Goal: Task Accomplishment & Management: Manage account settings

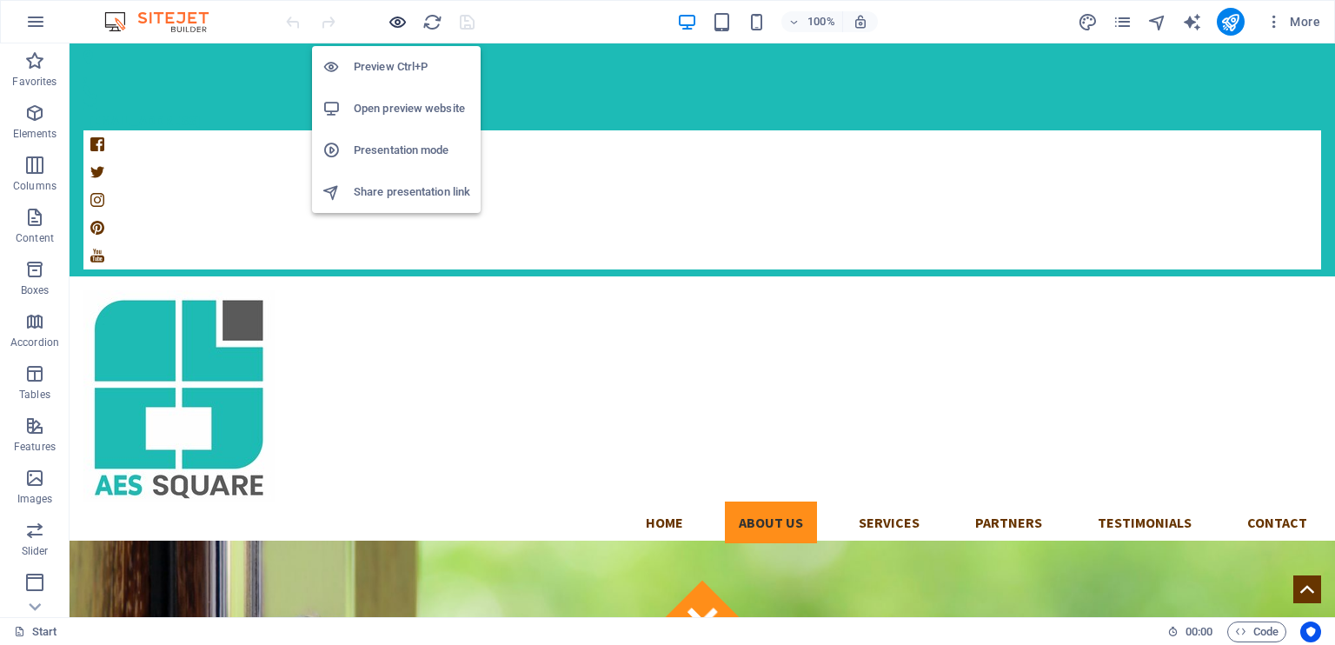
click at [389, 13] on icon "button" at bounding box center [397, 22] width 20 height 20
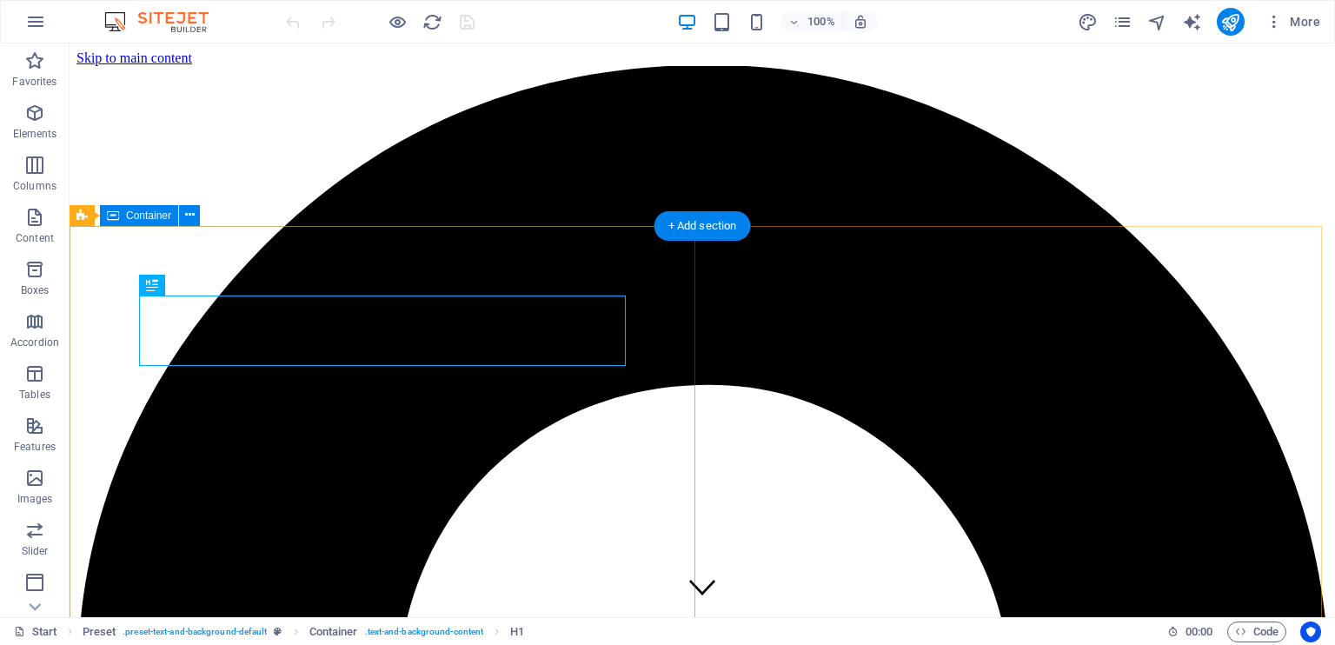
scroll to position [615, 0]
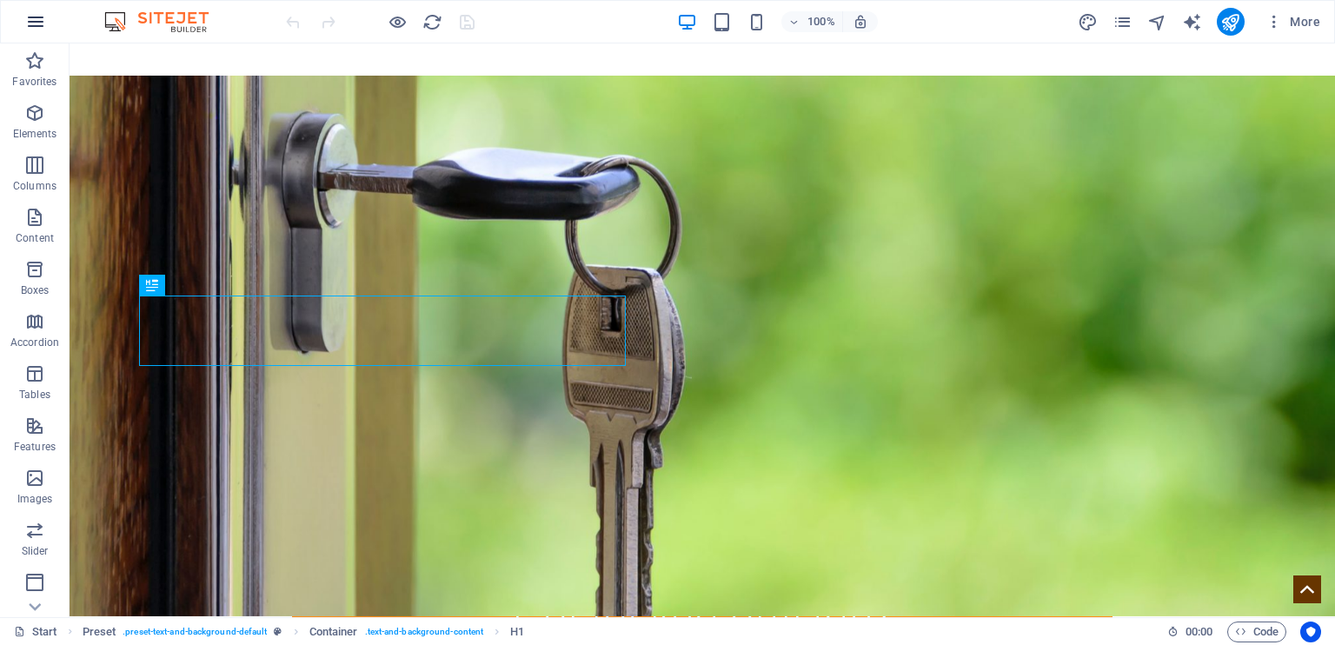
click at [34, 25] on icon "button" at bounding box center [35, 21] width 21 height 21
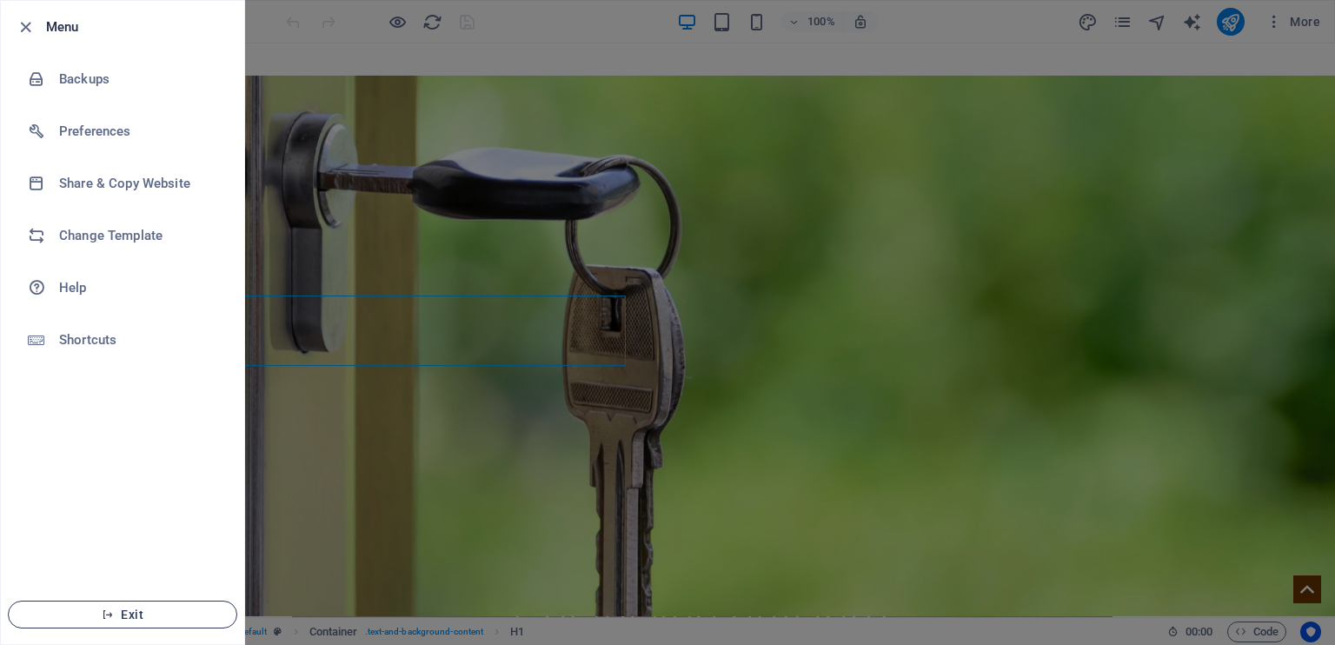
click at [122, 614] on span "Exit" at bounding box center [123, 614] width 200 height 14
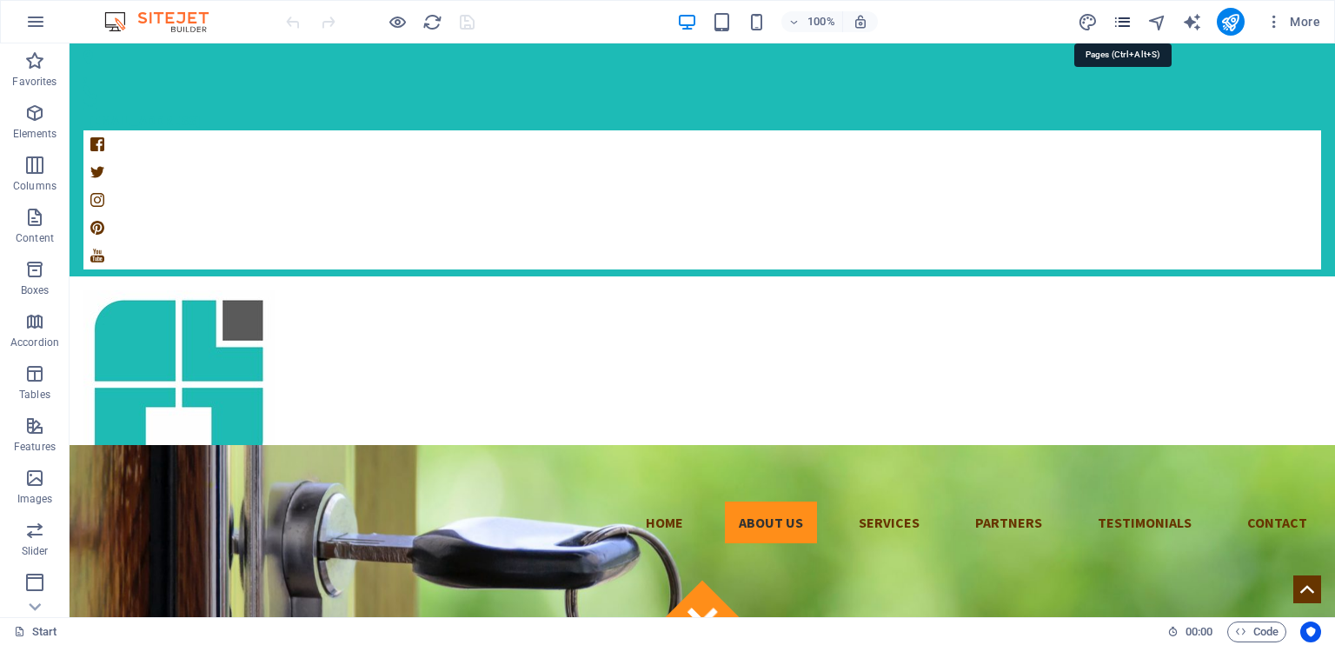
click at [1116, 23] on icon "pages" at bounding box center [1122, 22] width 20 height 20
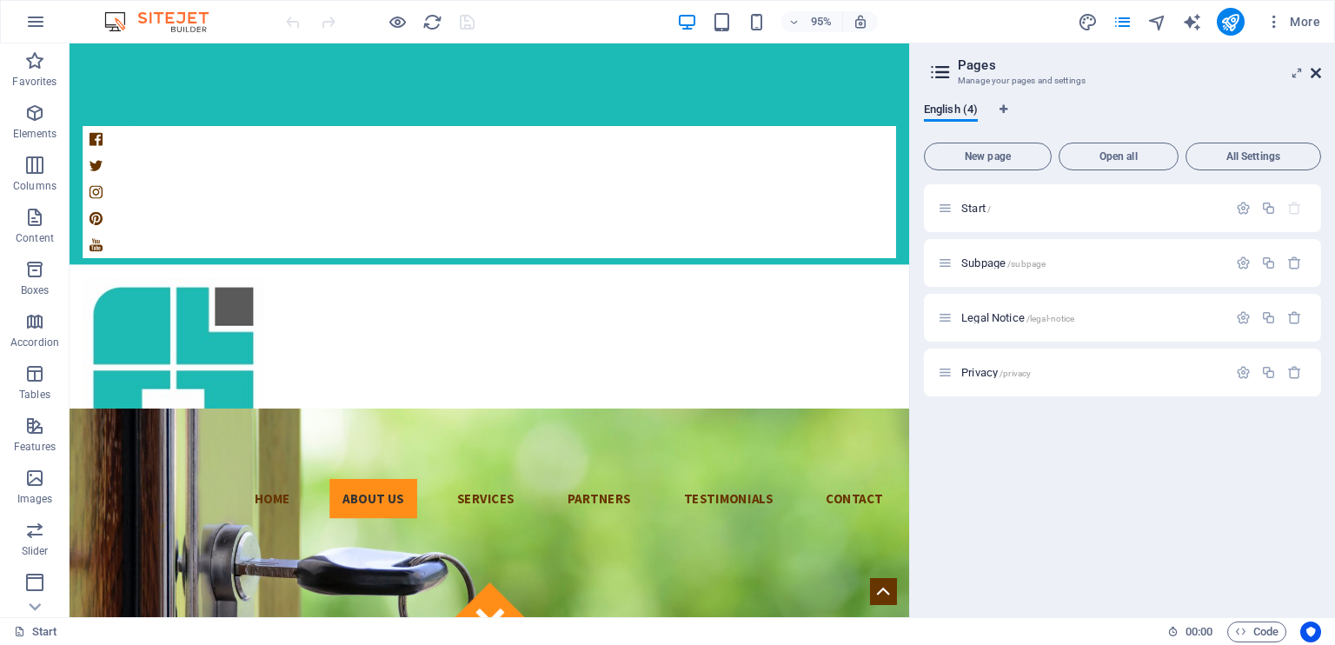
click at [1317, 75] on icon at bounding box center [1315, 73] width 10 height 14
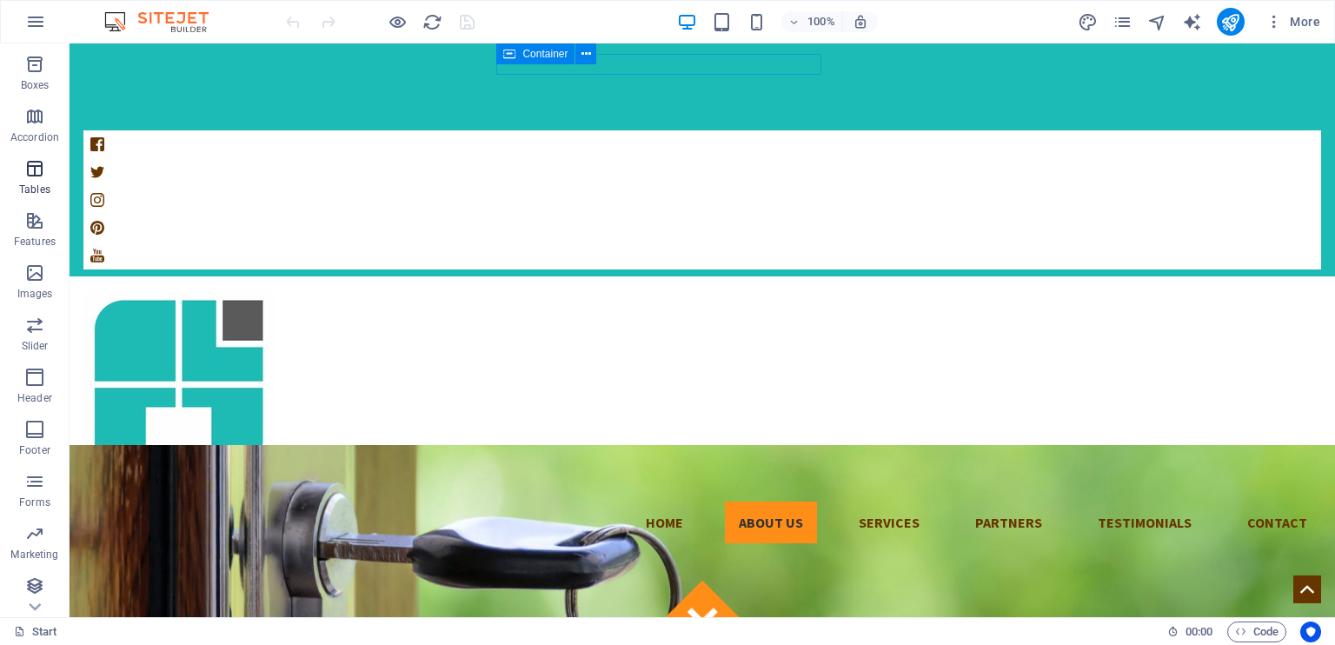
scroll to position [208, 0]
click at [32, 19] on icon "button" at bounding box center [35, 21] width 21 height 21
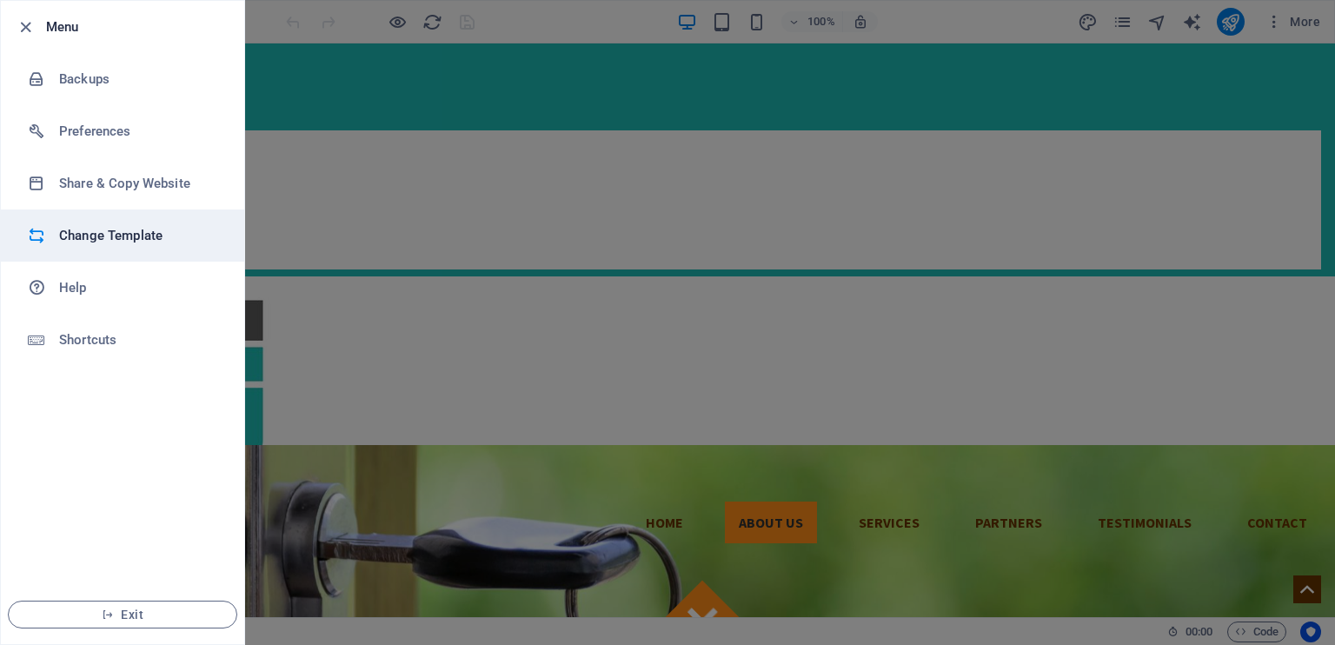
click at [106, 242] on h6 "Change Template" at bounding box center [139, 235] width 161 height 21
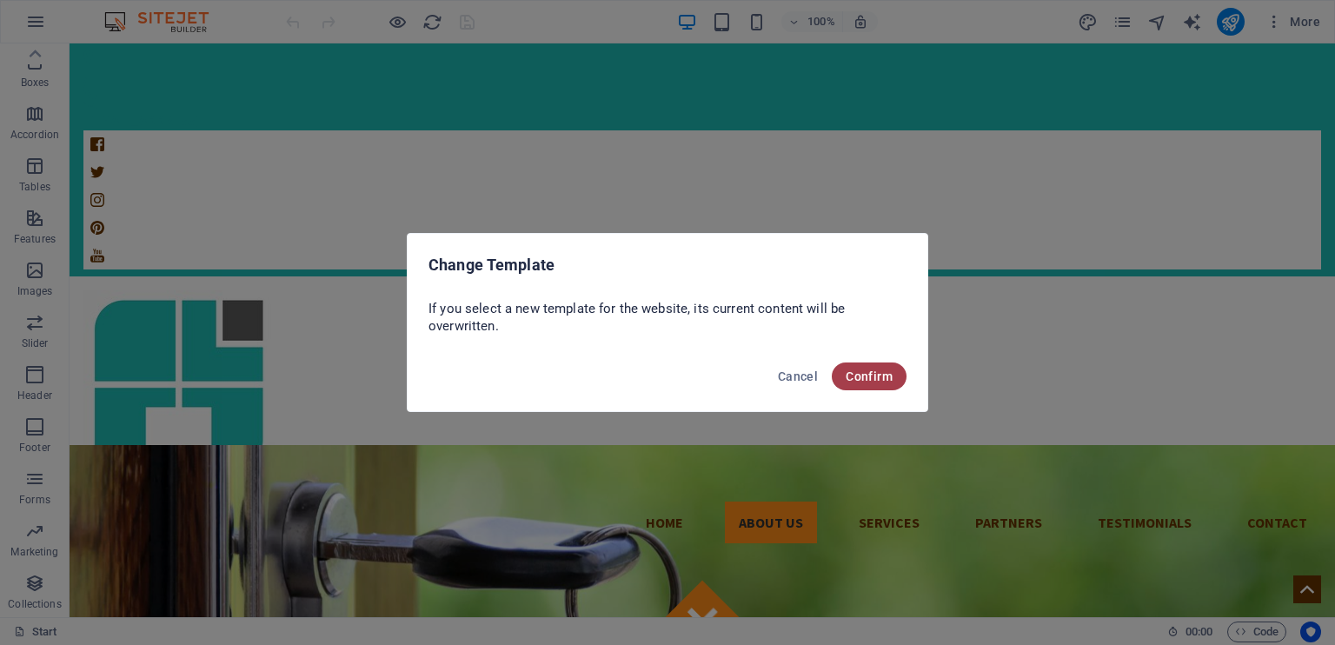
click at [862, 374] on span "Confirm" at bounding box center [868, 376] width 47 height 14
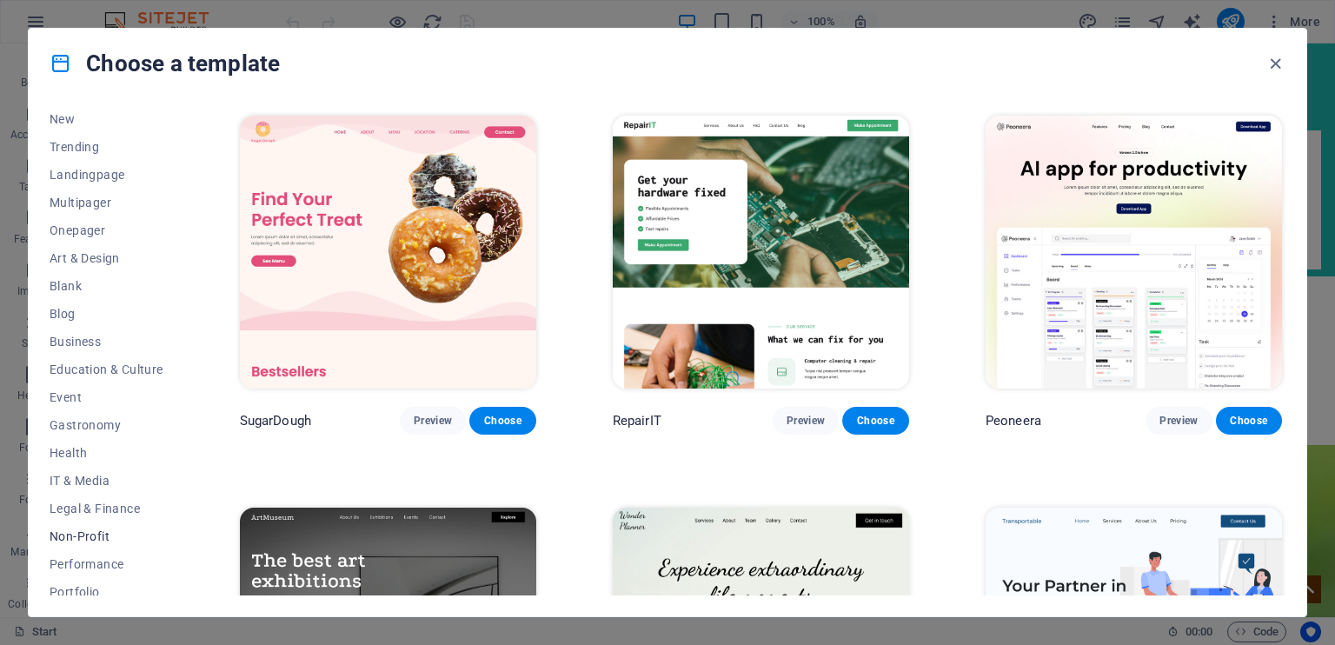
scroll to position [0, 0]
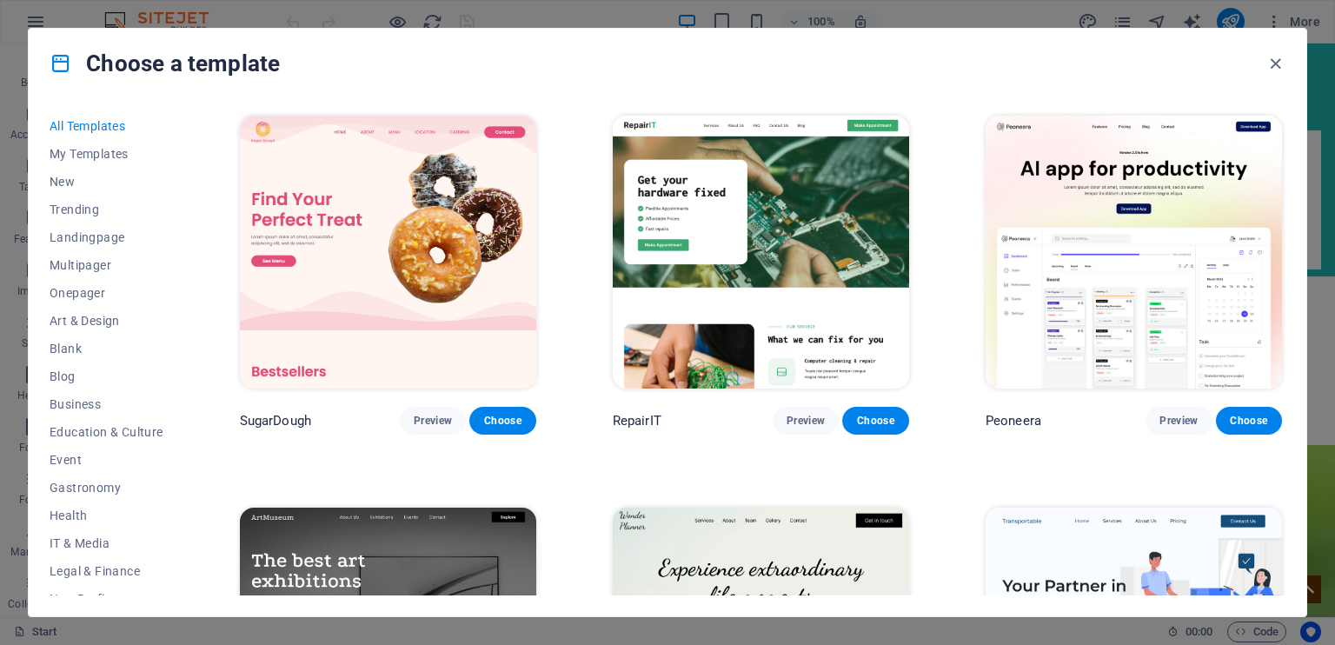
click at [81, 126] on span "All Templates" at bounding box center [107, 126] width 114 height 14
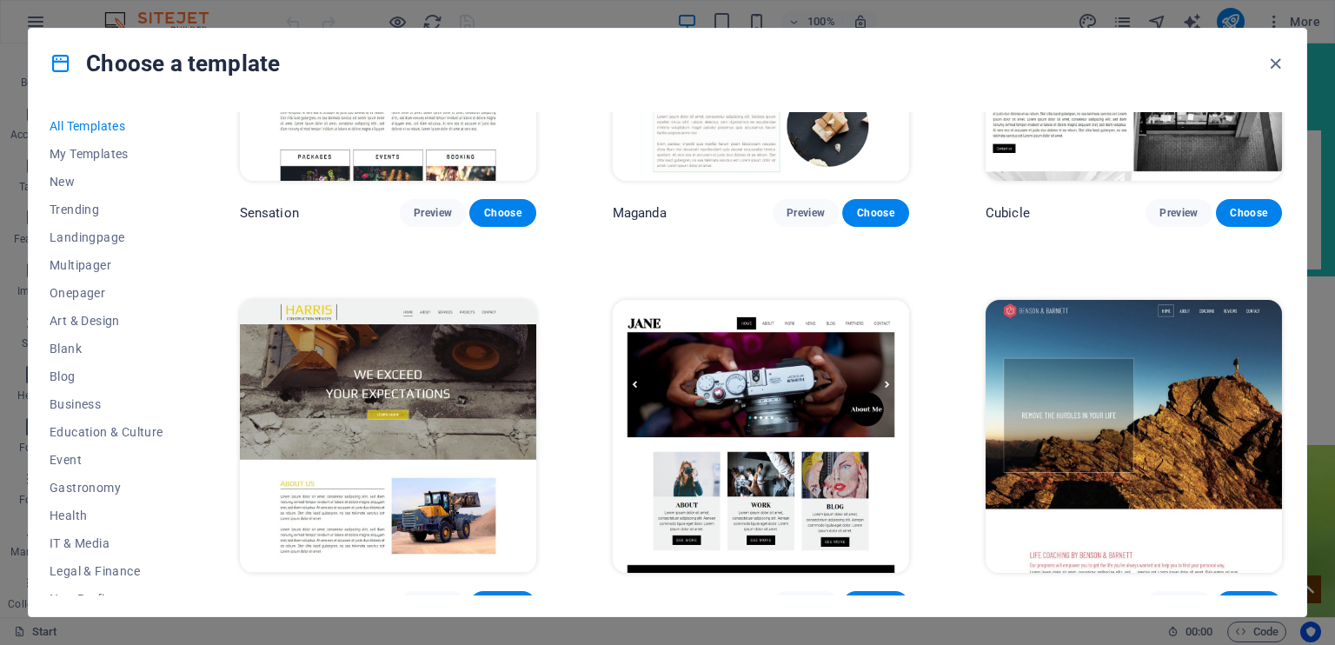
scroll to position [16663, 0]
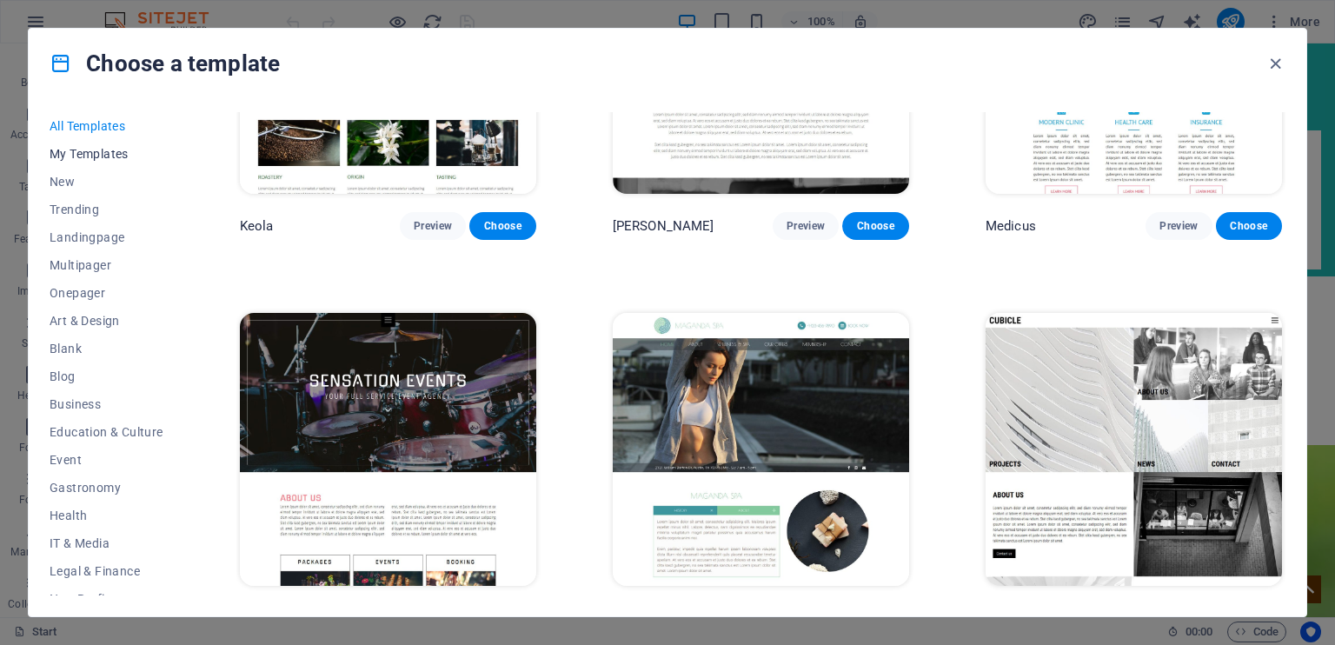
click at [106, 149] on span "My Templates" at bounding box center [107, 154] width 114 height 14
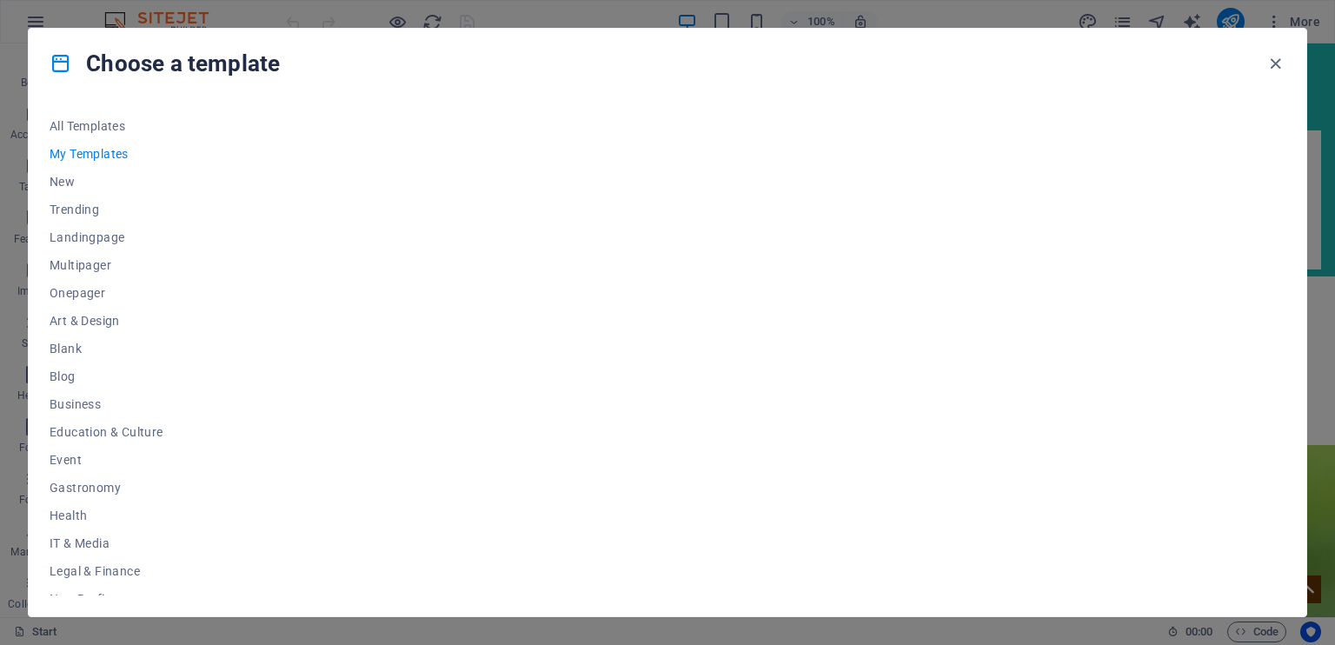
scroll to position [0, 0]
click at [64, 184] on span "New" at bounding box center [107, 182] width 114 height 14
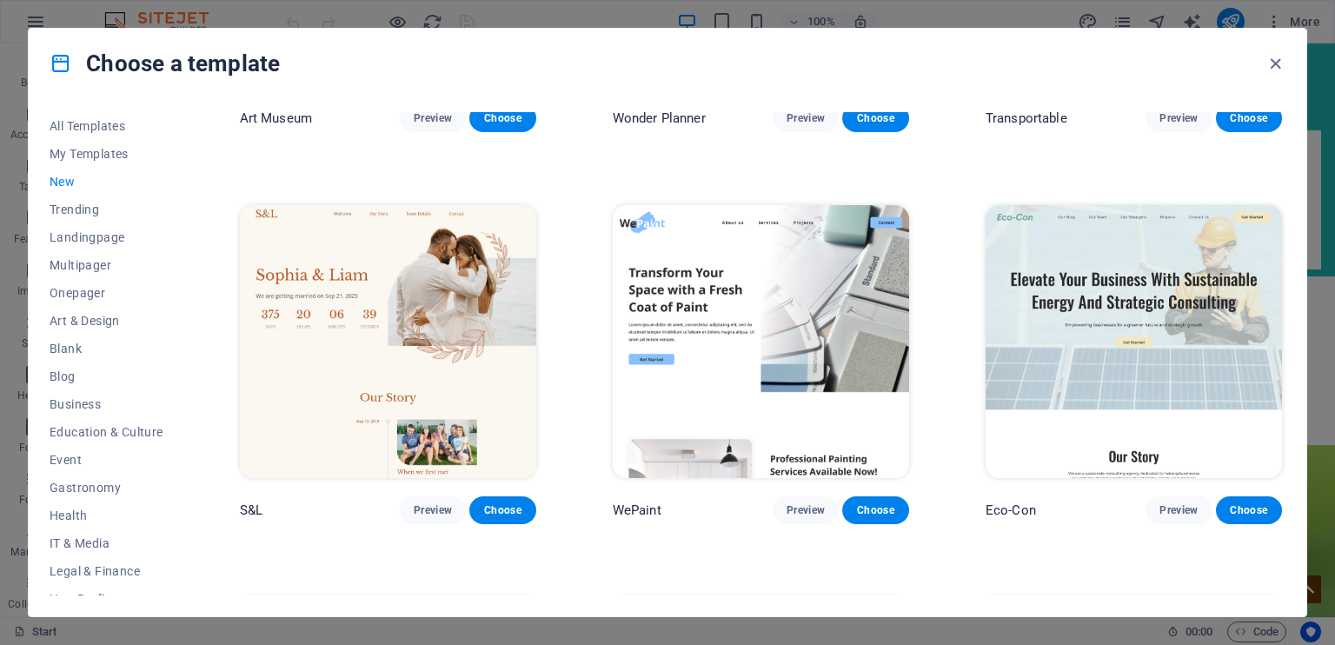
scroll to position [521, 0]
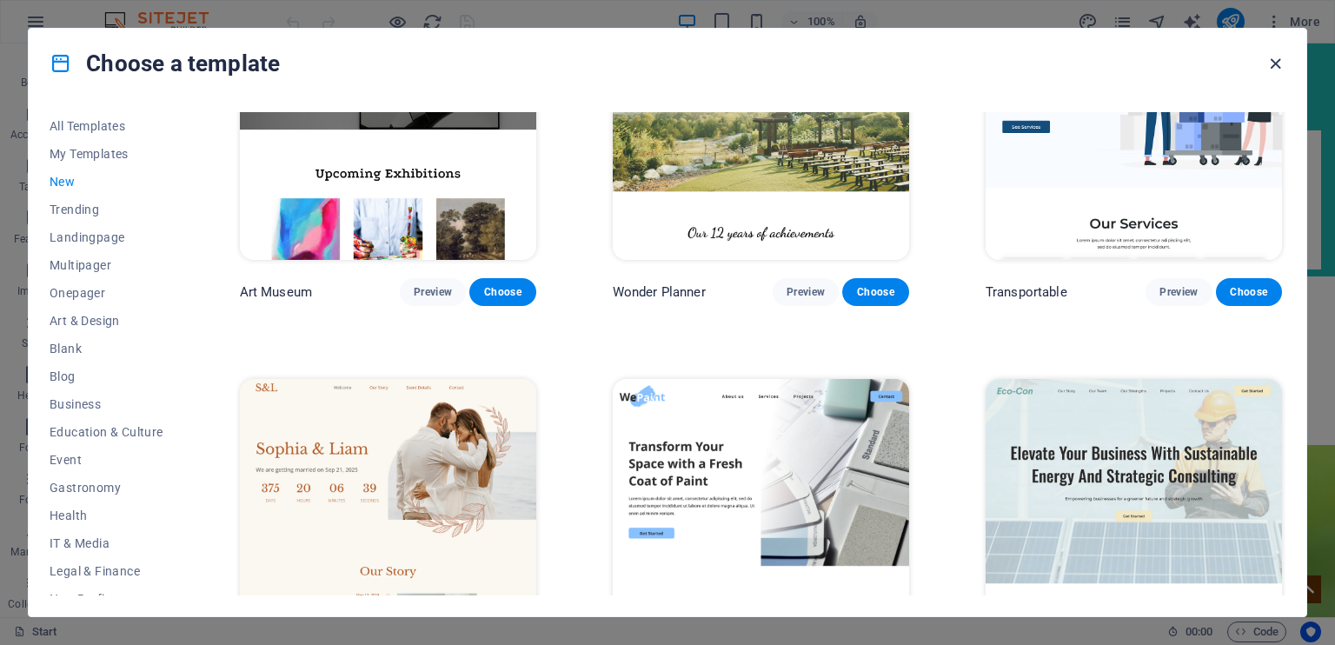
click at [1270, 66] on icon "button" at bounding box center [1275, 64] width 20 height 20
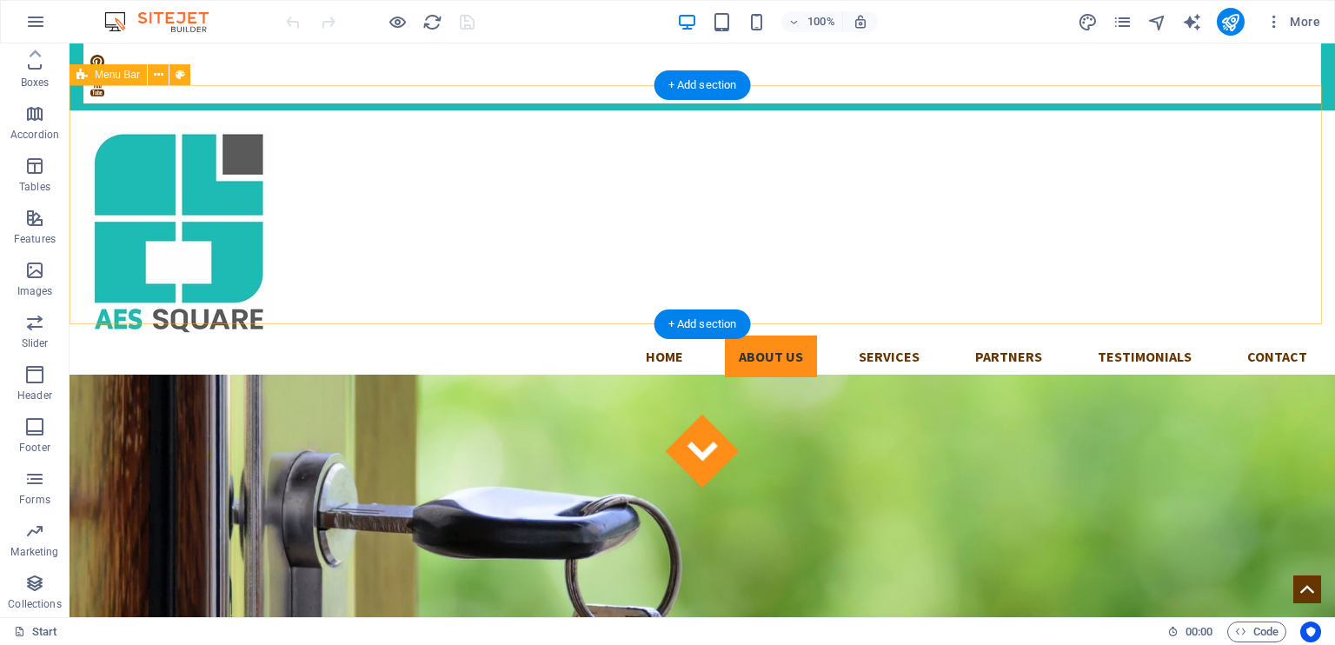
scroll to position [0, 0]
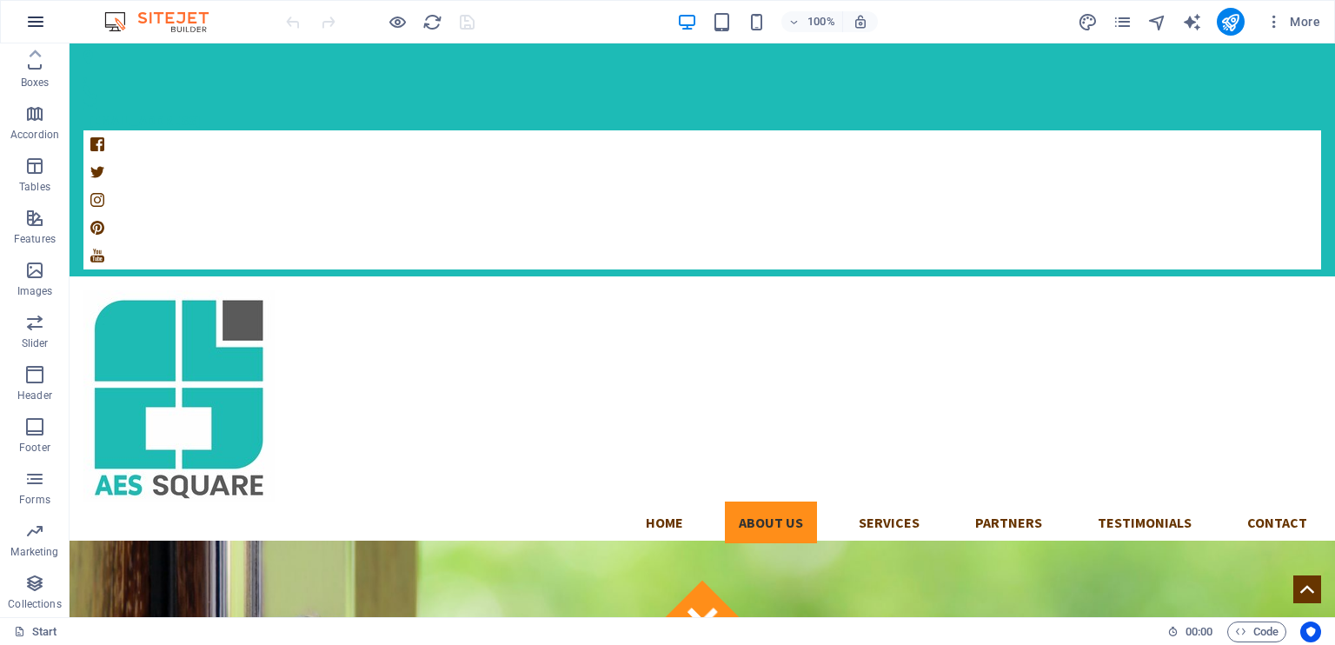
click at [31, 26] on icon "button" at bounding box center [35, 21] width 21 height 21
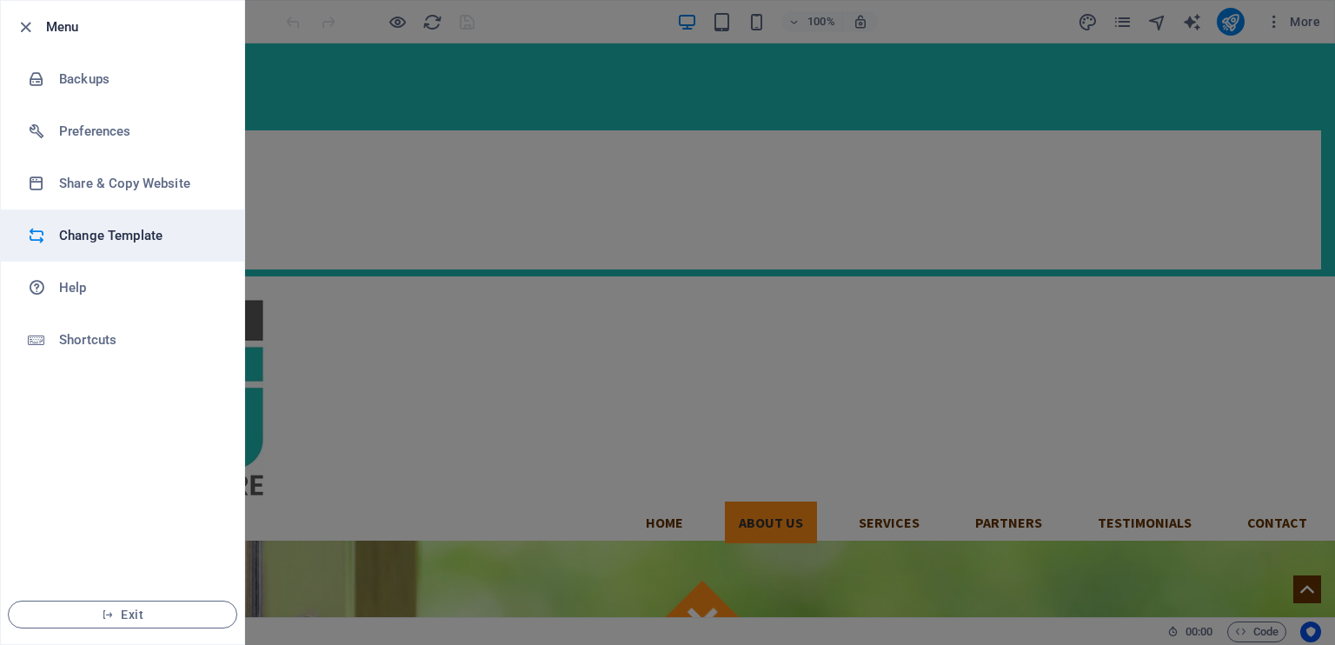
click at [89, 237] on h6 "Change Template" at bounding box center [139, 235] width 161 height 21
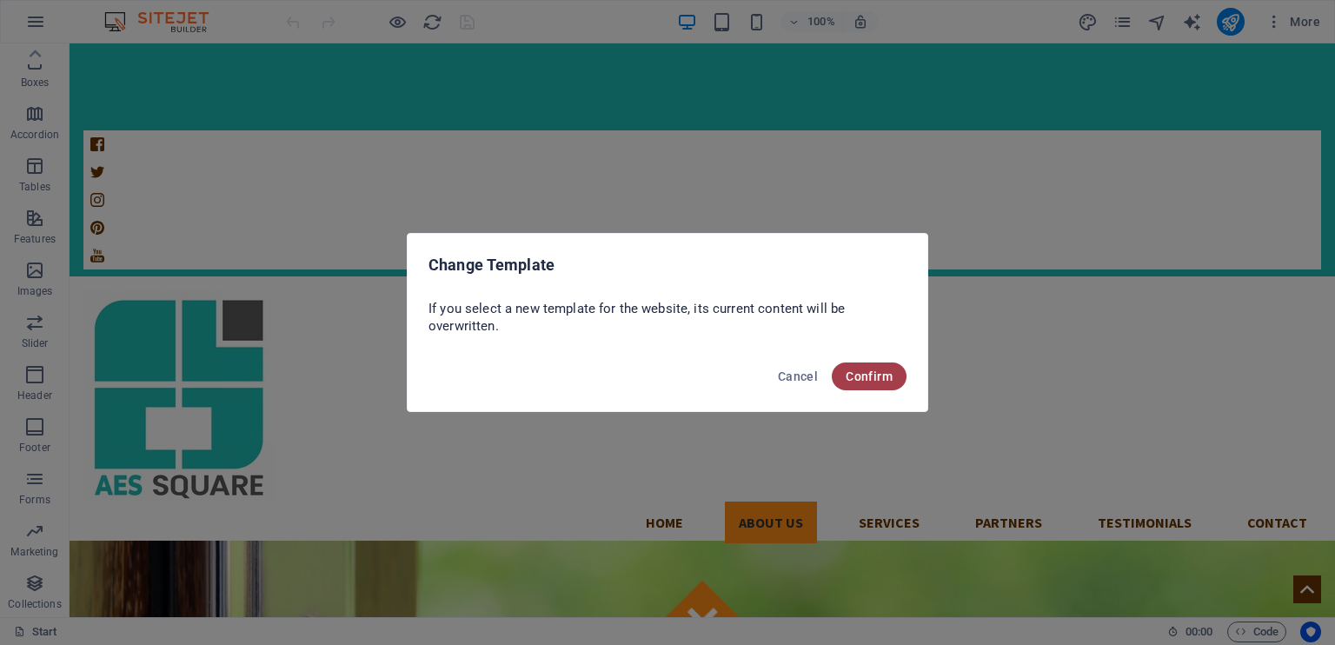
click at [877, 372] on span "Confirm" at bounding box center [868, 376] width 47 height 14
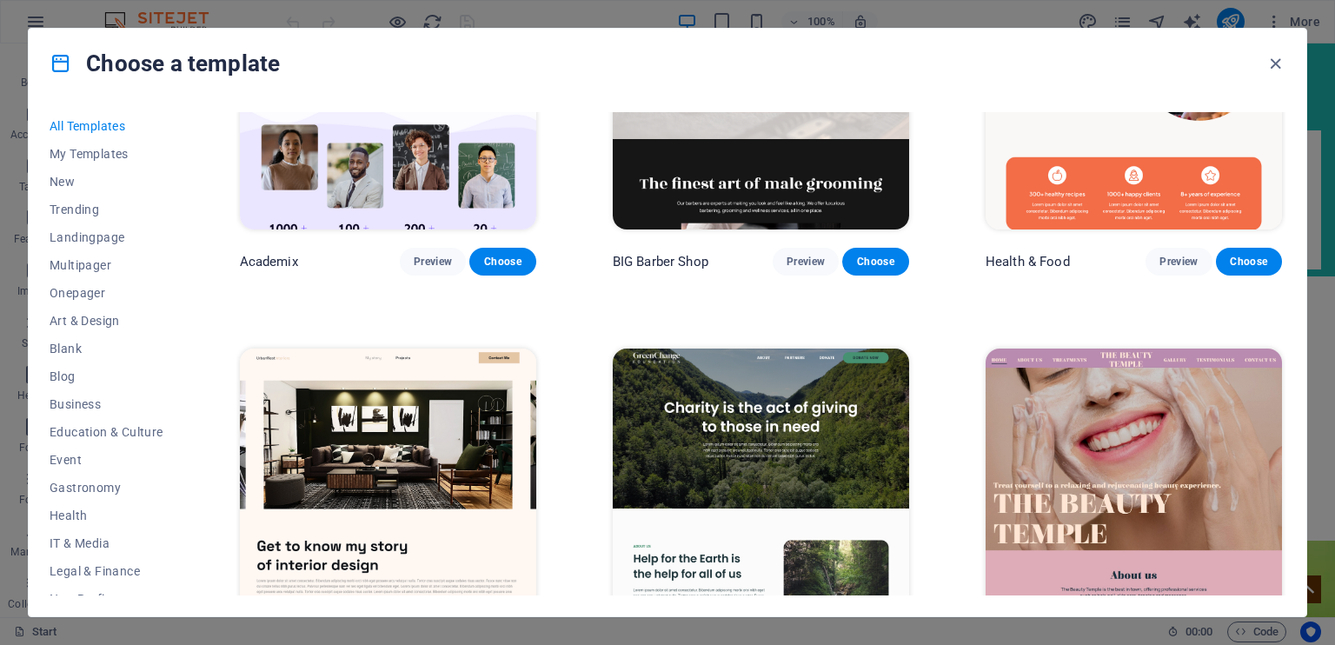
scroll to position [1738, 0]
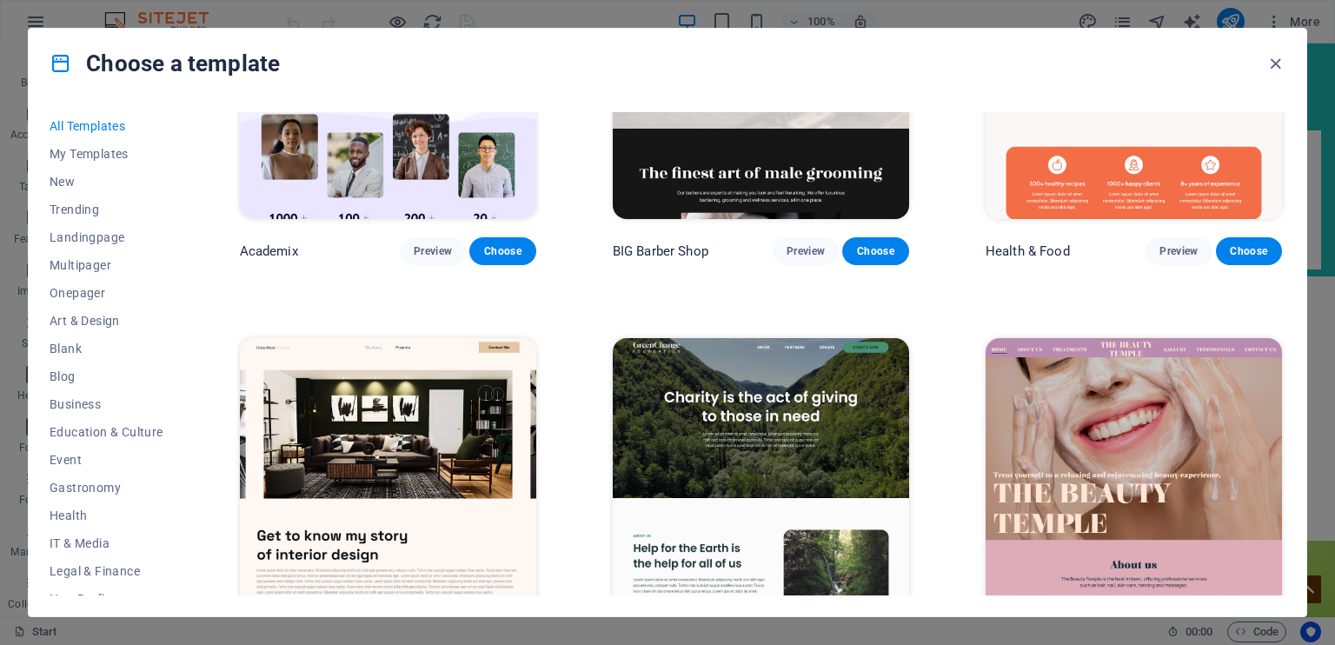
click at [443, 446] on img at bounding box center [388, 474] width 296 height 273
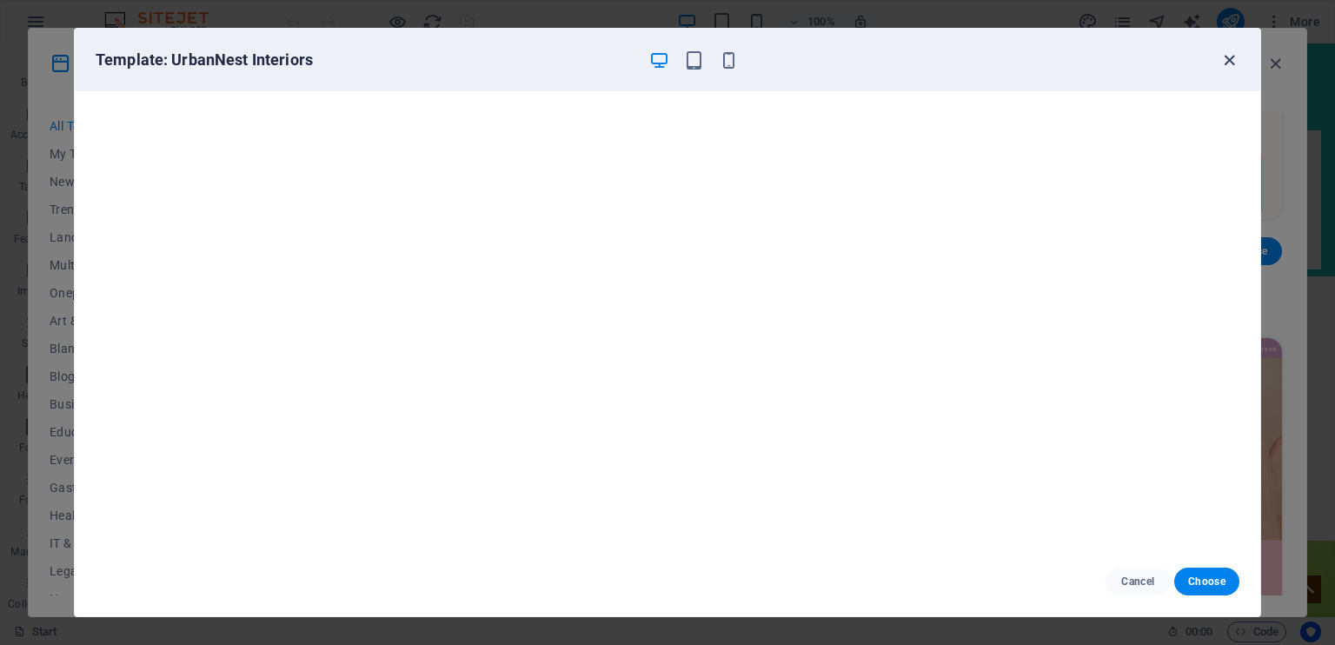
click at [1219, 59] on icon "button" at bounding box center [1229, 60] width 20 height 20
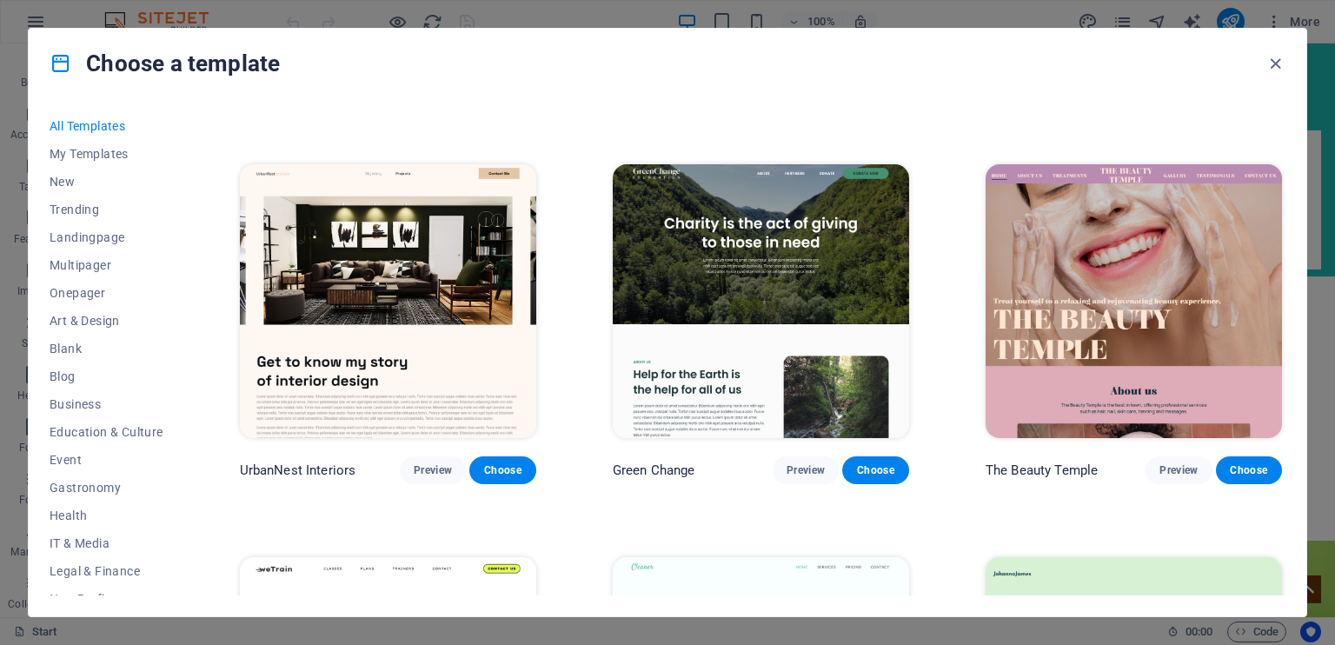
scroll to position [1477, 0]
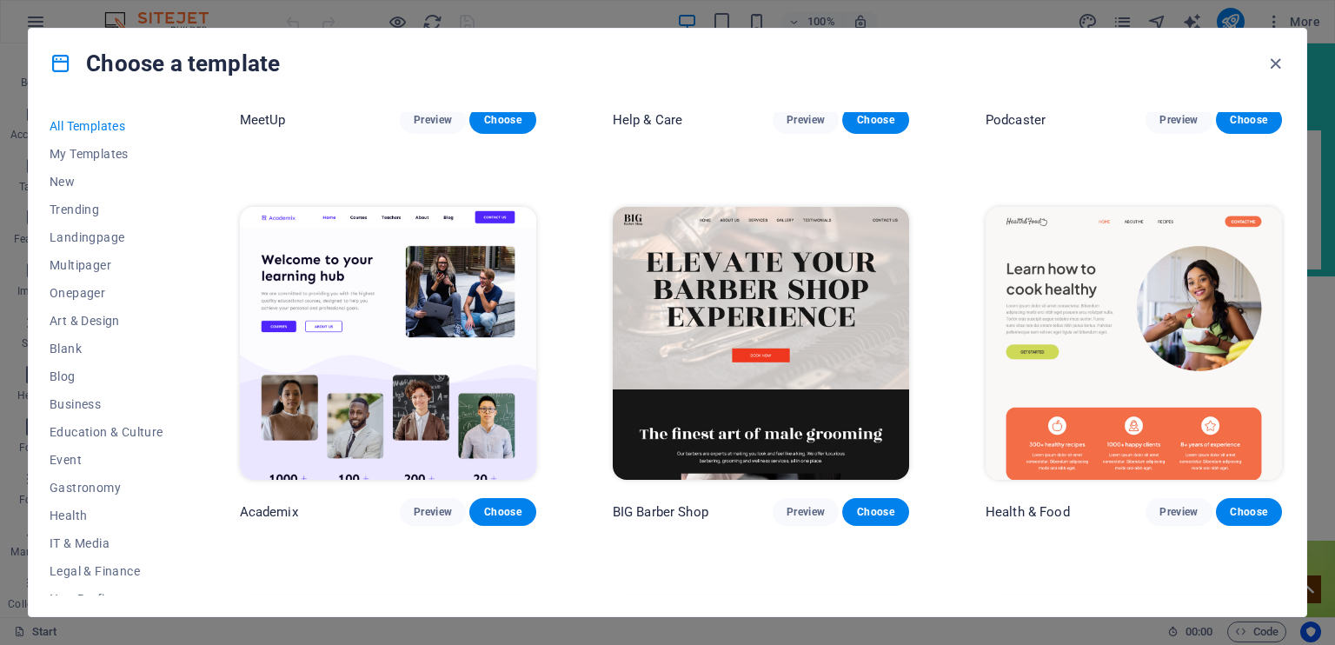
click at [1286, 62] on div "Choose a template" at bounding box center [667, 64] width 1277 height 70
click at [1275, 67] on icon "button" at bounding box center [1275, 64] width 20 height 20
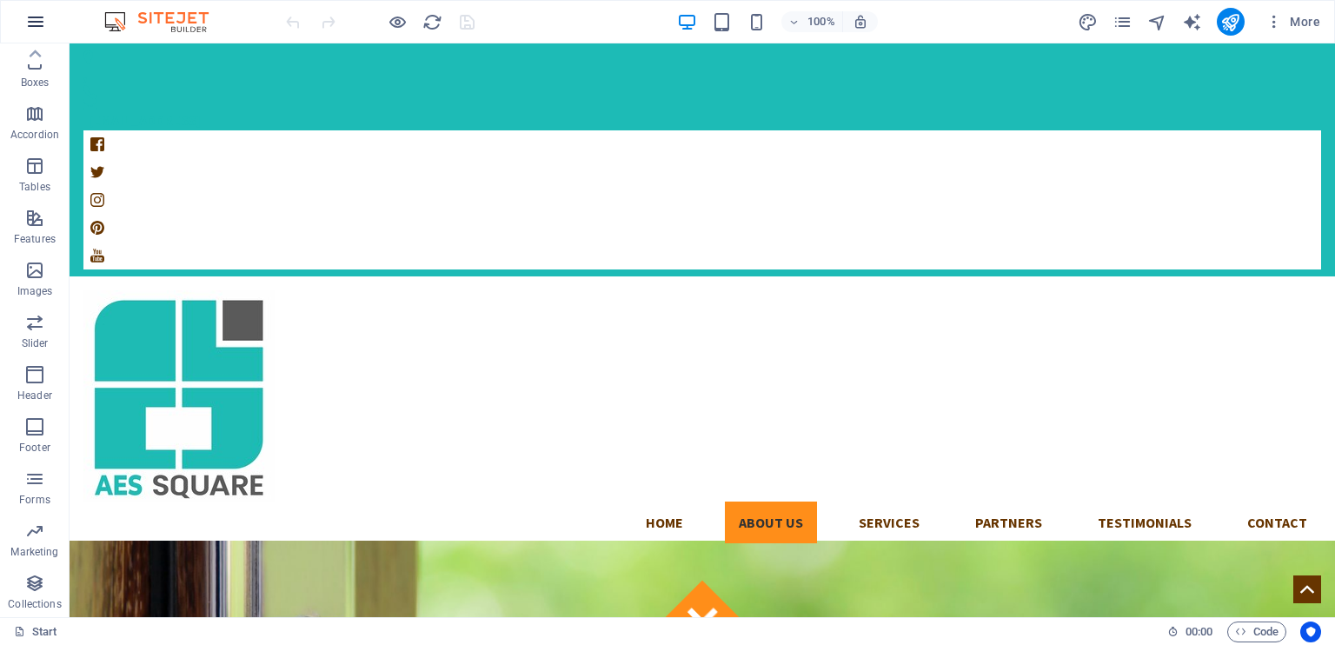
click at [31, 21] on icon "button" at bounding box center [35, 21] width 21 height 21
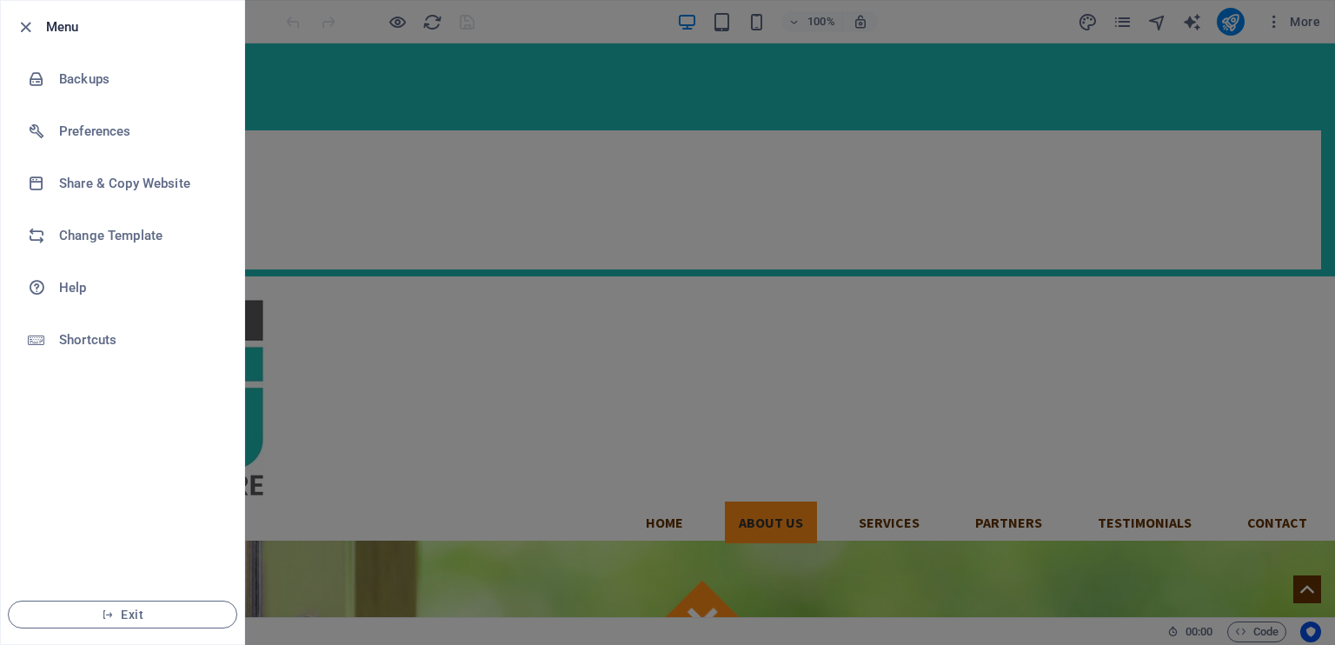
click at [67, 37] on li "Menu" at bounding box center [122, 27] width 243 height 52
click at [153, 613] on span "Exit" at bounding box center [123, 614] width 200 height 14
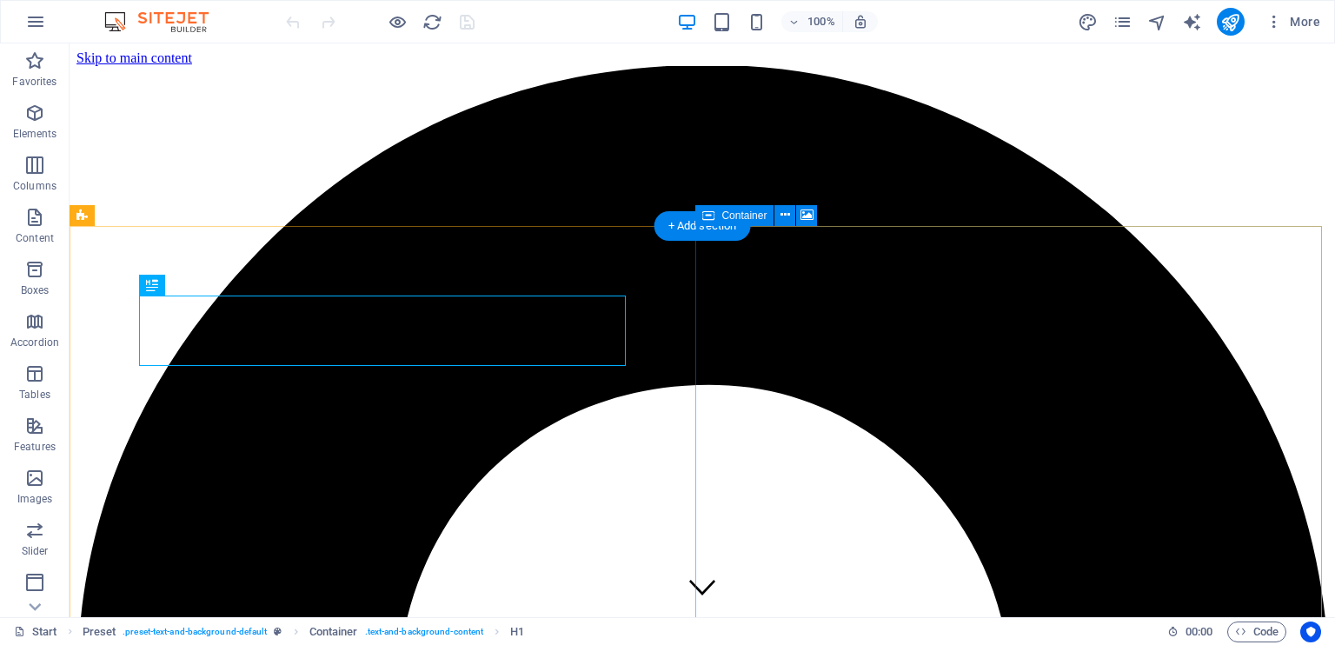
scroll to position [615, 0]
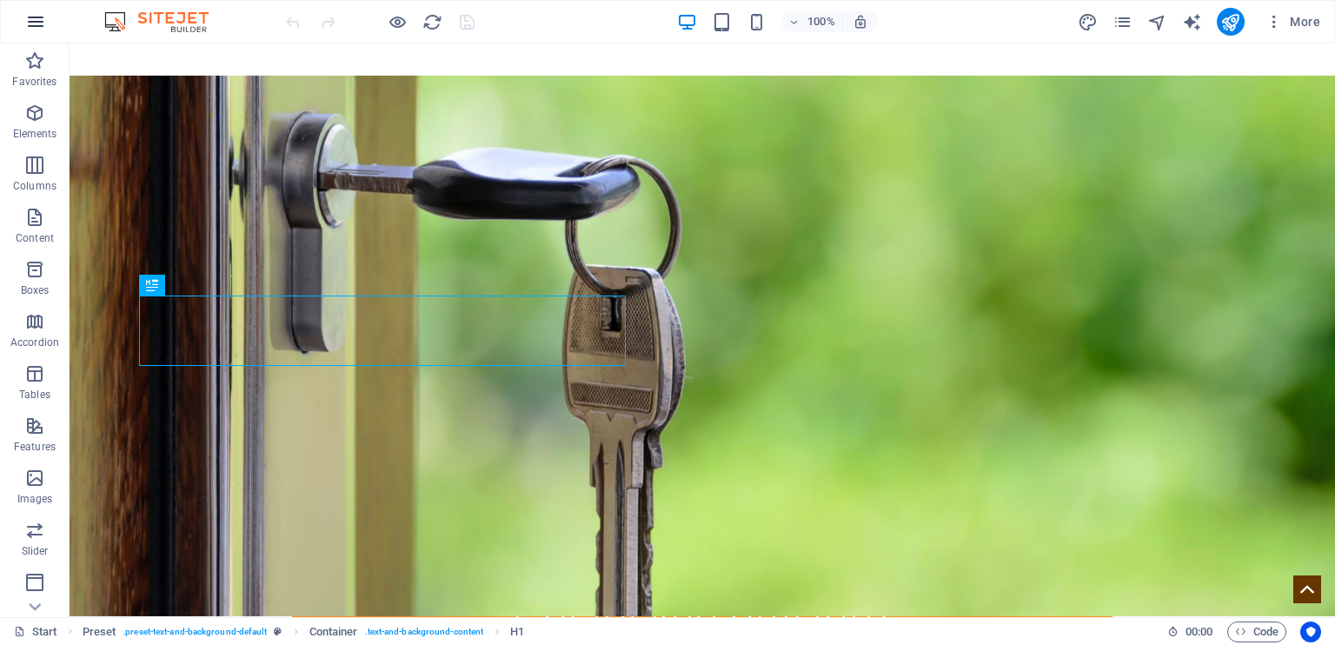
click at [35, 23] on icon "button" at bounding box center [35, 21] width 21 height 21
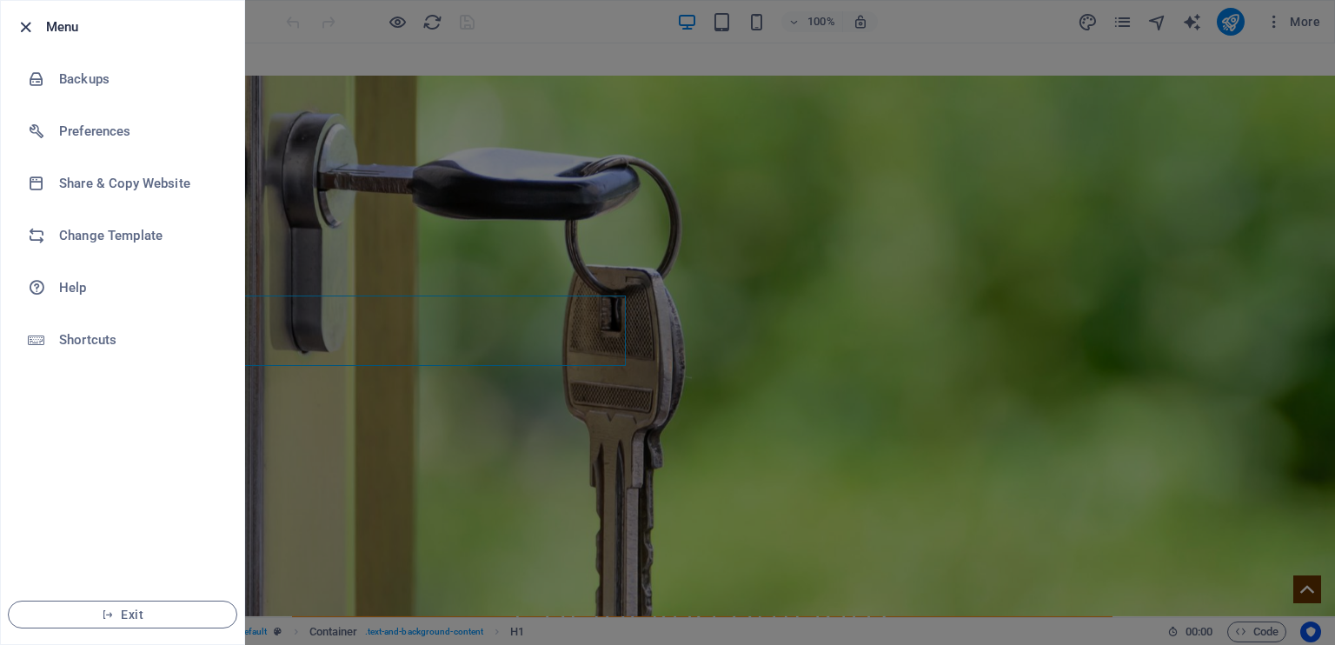
click at [23, 24] on icon "button" at bounding box center [26, 27] width 20 height 20
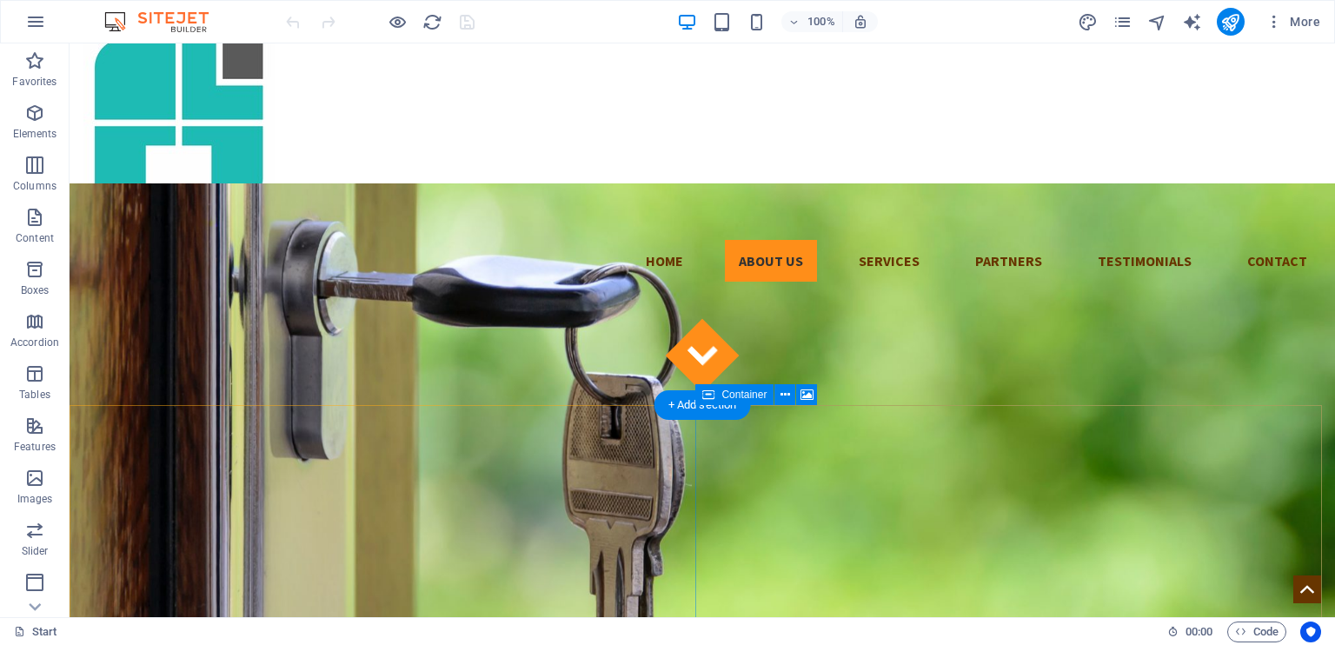
scroll to position [0, 0]
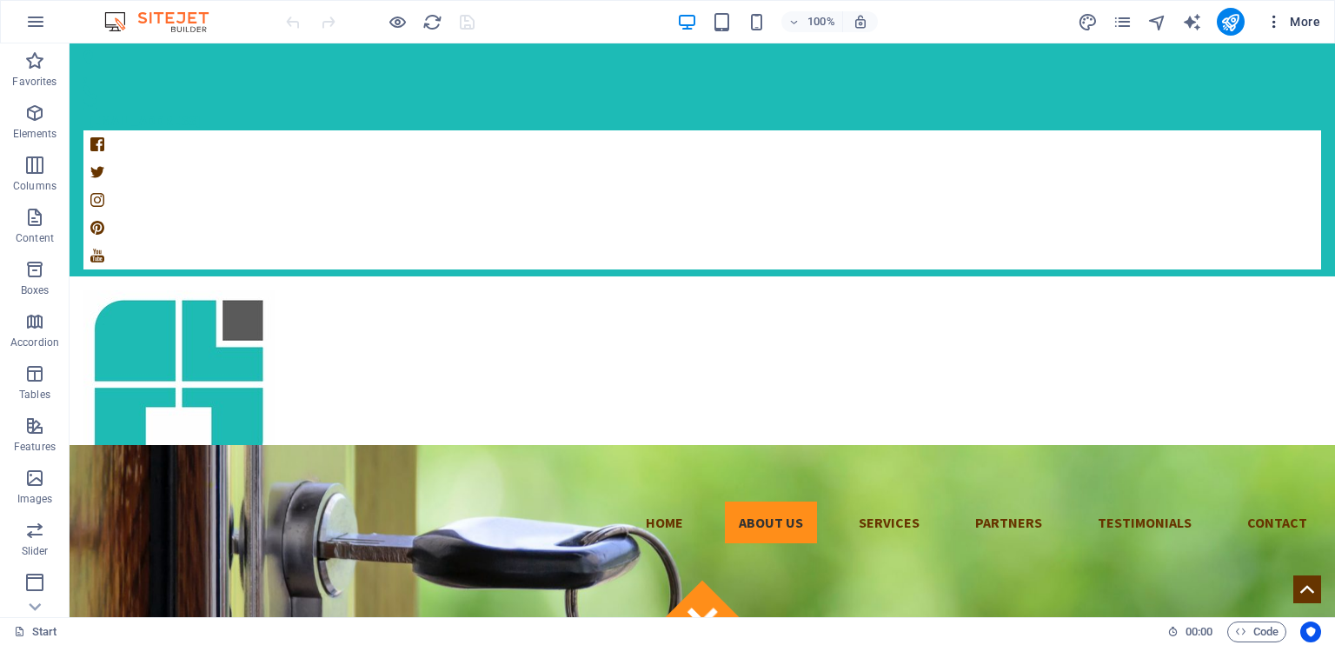
click at [1268, 21] on icon "button" at bounding box center [1273, 21] width 17 height 17
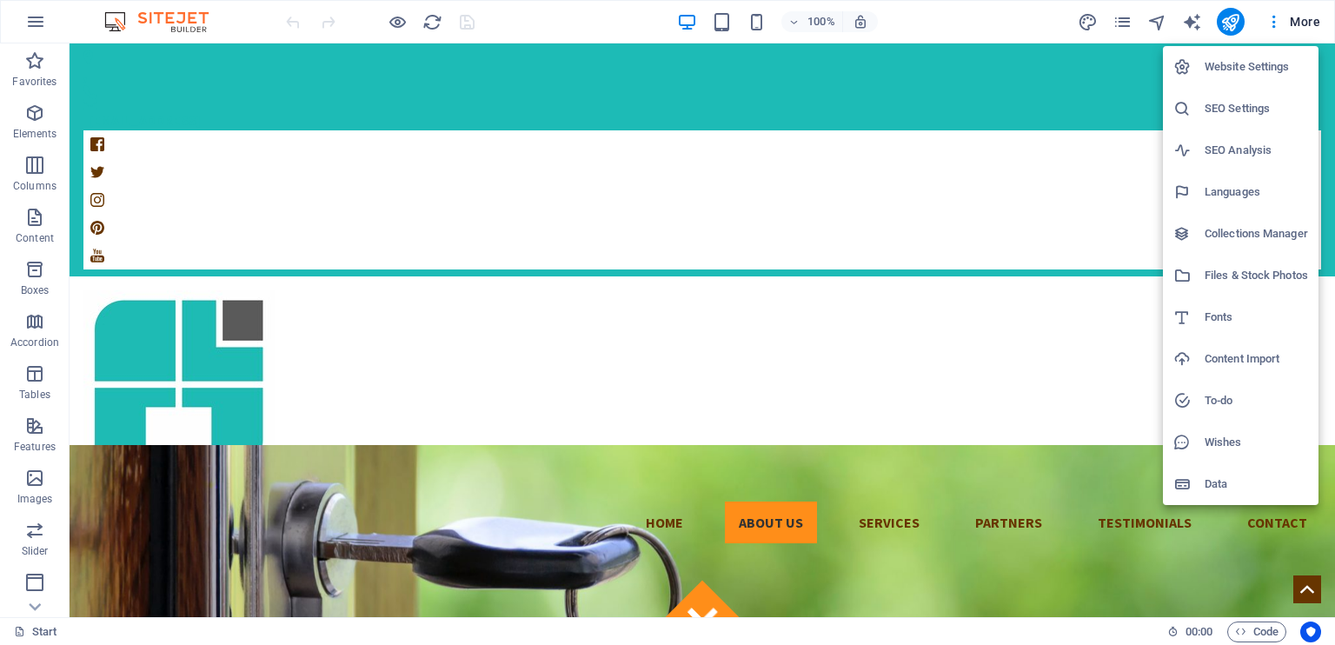
click at [1105, 267] on div at bounding box center [667, 322] width 1335 height 645
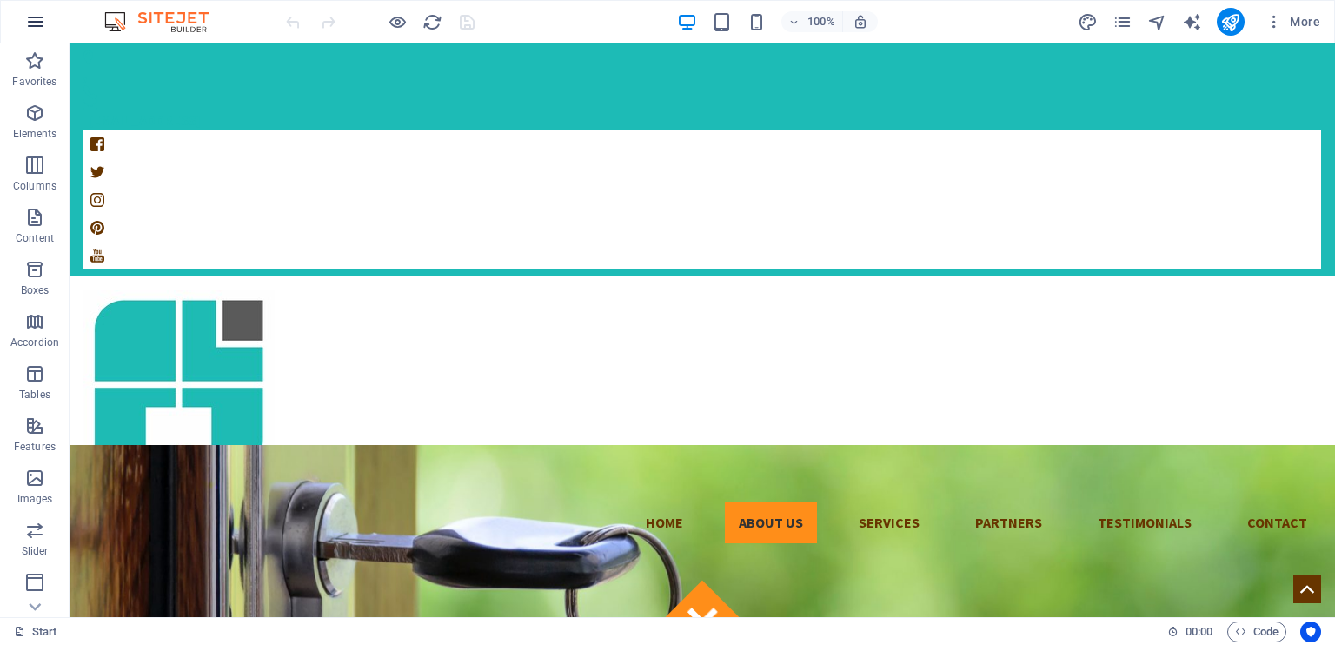
click at [35, 39] on button "button" at bounding box center [36, 22] width 42 height 42
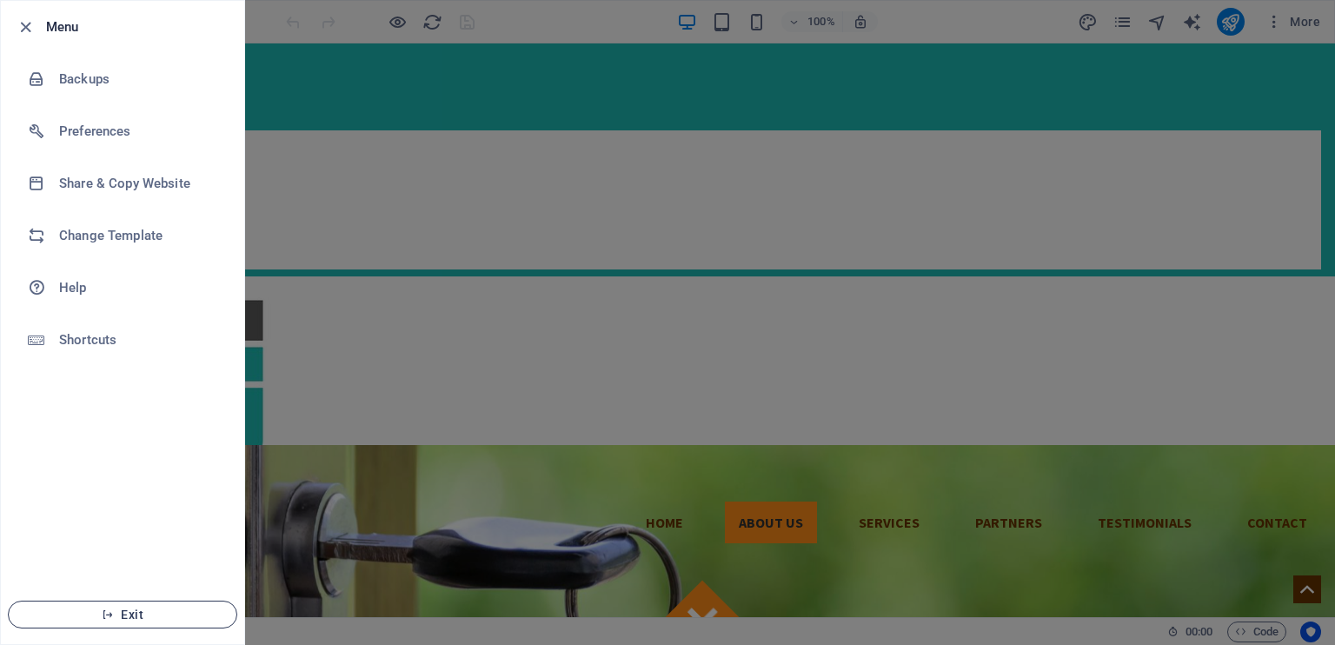
click at [128, 619] on span "Exit" at bounding box center [123, 614] width 200 height 14
